Goal: Transaction & Acquisition: Download file/media

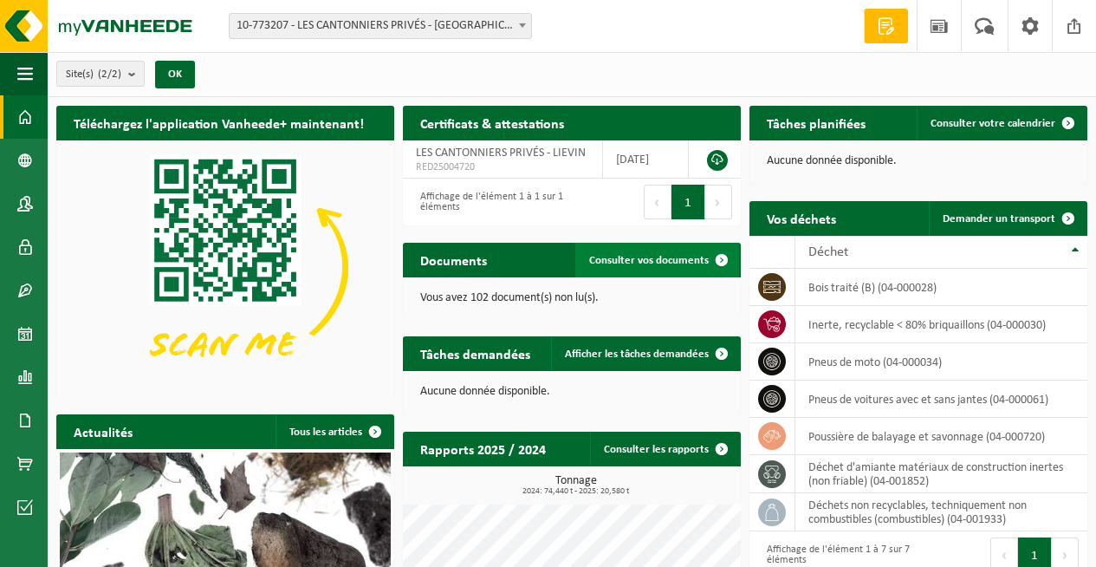
click at [655, 261] on span "Consulter vos documents" at bounding box center [649, 260] width 120 height 11
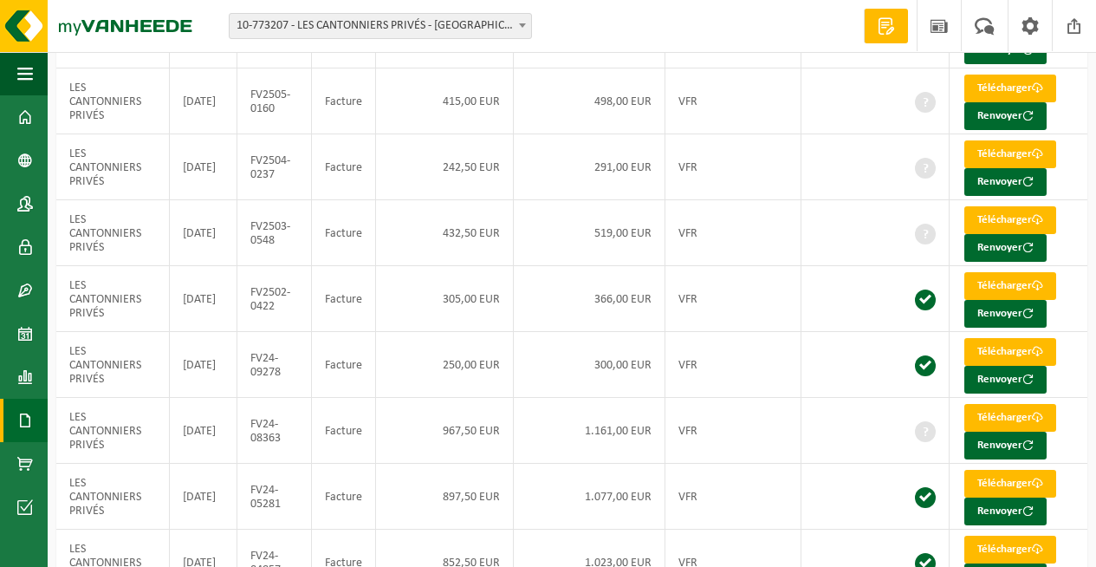
scroll to position [421, 0]
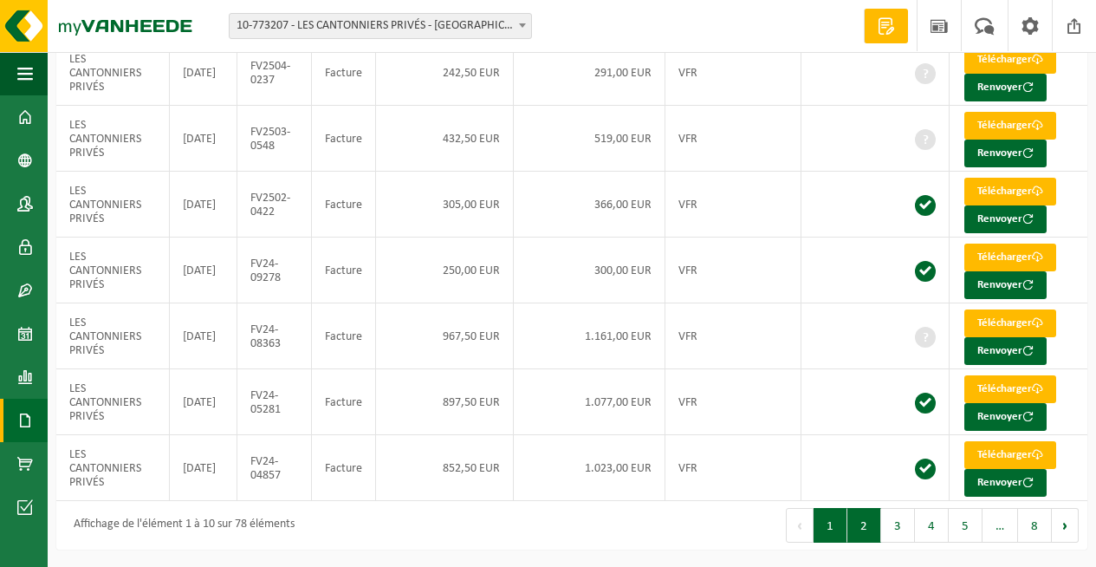
click at [868, 519] on button "2" at bounding box center [865, 525] width 34 height 35
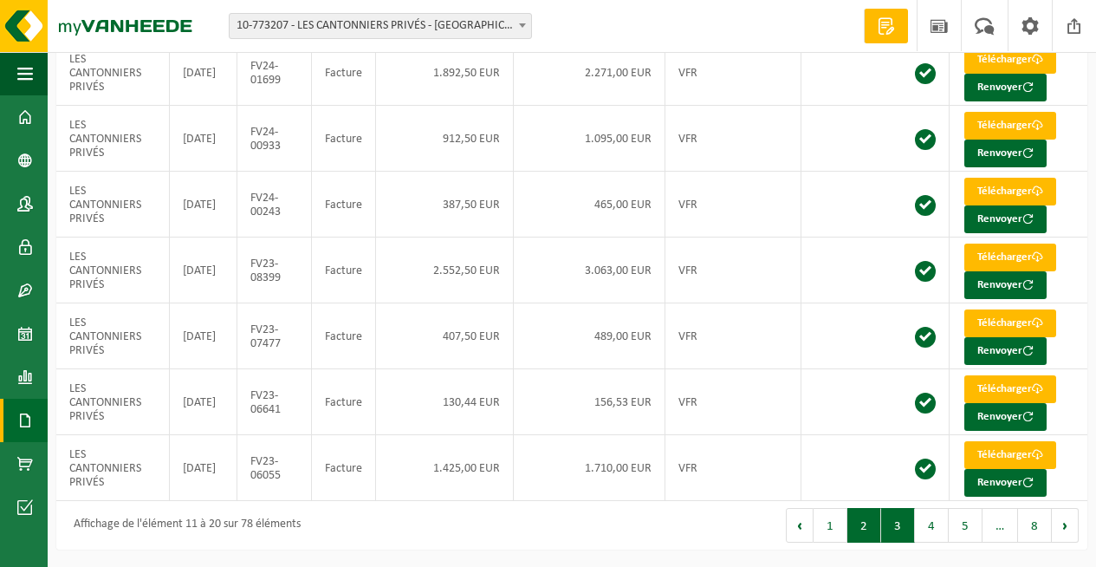
click at [900, 522] on button "3" at bounding box center [898, 525] width 34 height 35
click at [929, 523] on button "4" at bounding box center [932, 525] width 34 height 35
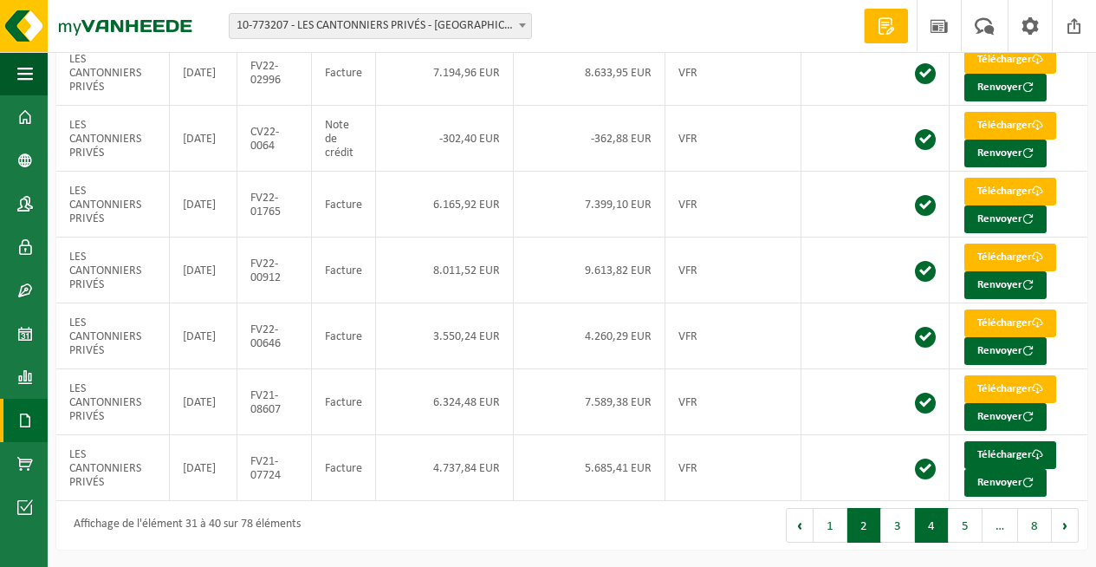
click at [868, 522] on button "2" at bounding box center [865, 525] width 34 height 35
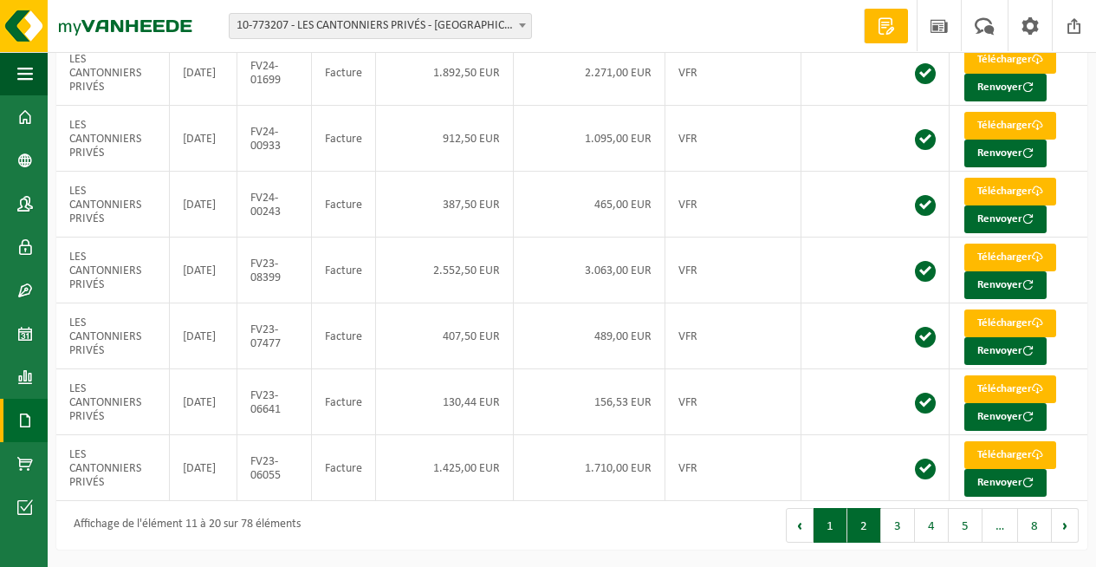
click at [833, 523] on button "1" at bounding box center [831, 525] width 34 height 35
click at [996, 320] on link "Télécharger" at bounding box center [1011, 323] width 92 height 28
click at [992, 121] on link "Télécharger" at bounding box center [1011, 126] width 92 height 28
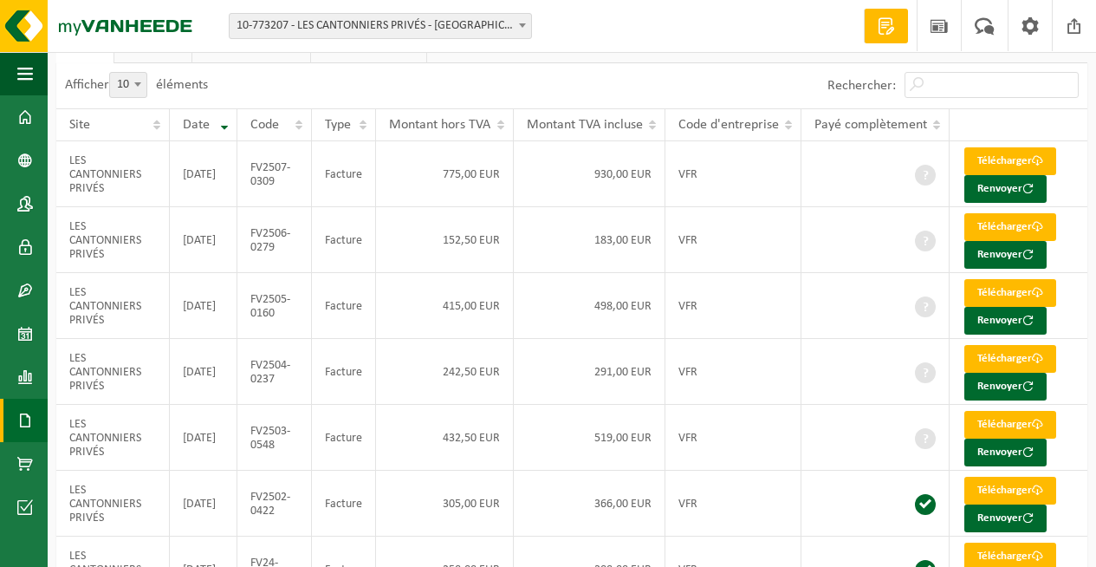
scroll to position [116, 0]
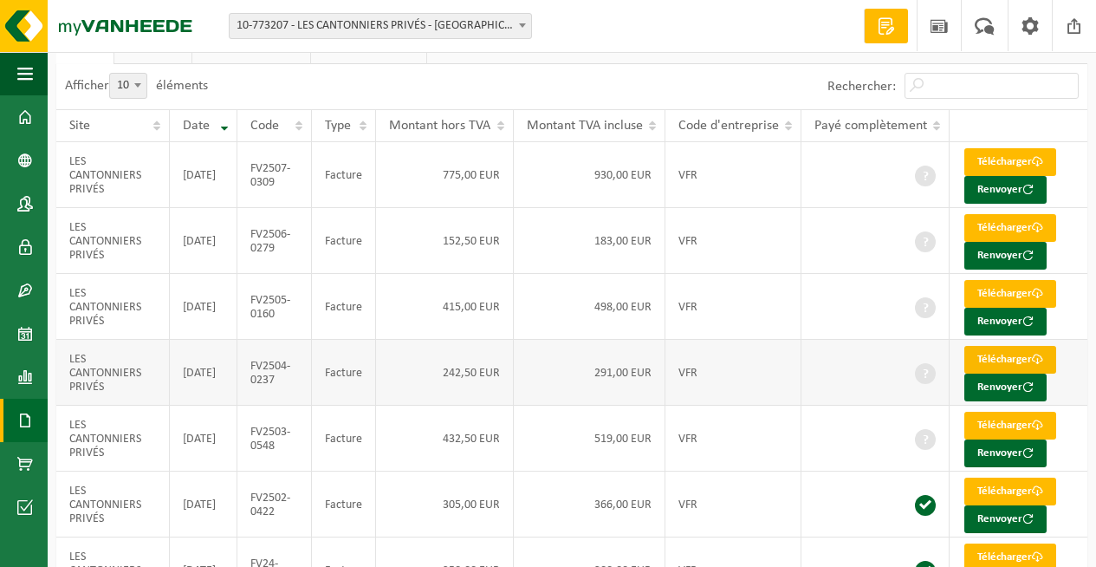
click at [1006, 361] on link "Télécharger" at bounding box center [1011, 360] width 92 height 28
click at [1008, 293] on link "Télécharger" at bounding box center [1011, 294] width 92 height 28
click at [991, 228] on link "Télécharger" at bounding box center [1011, 228] width 92 height 28
click at [1013, 159] on link "Télécharger" at bounding box center [1011, 162] width 92 height 28
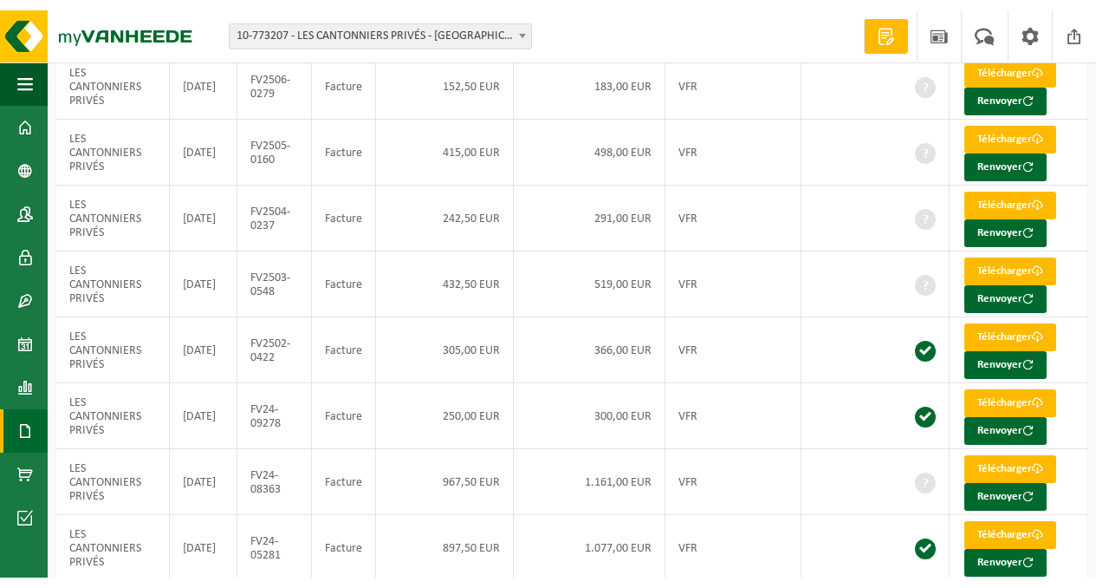
scroll to position [284, 0]
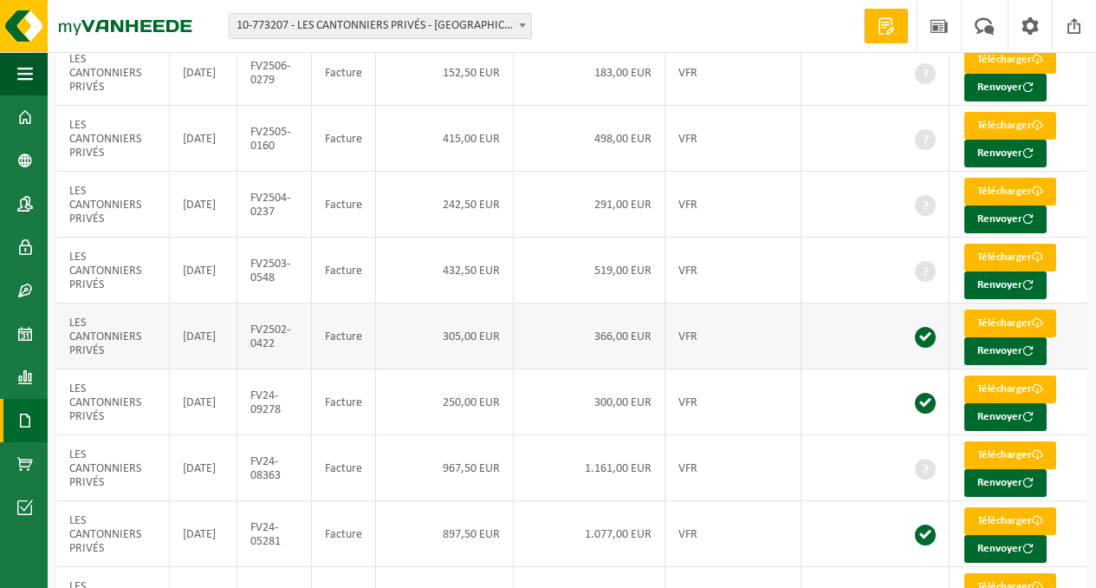
click at [926, 341] on span at bounding box center [925, 337] width 21 height 21
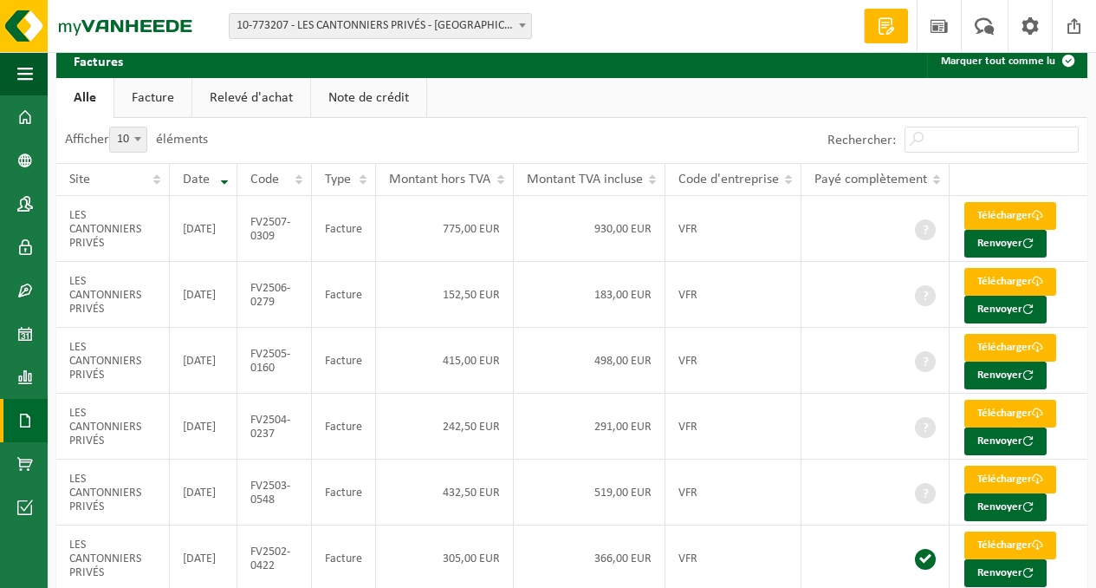
scroll to position [64, 0]
